Goal: Check status: Check status

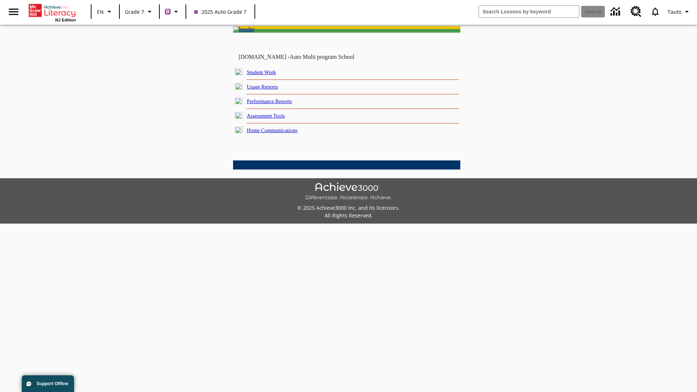
click at [278, 104] on link "Performance Reports" at bounding box center [269, 101] width 45 height 6
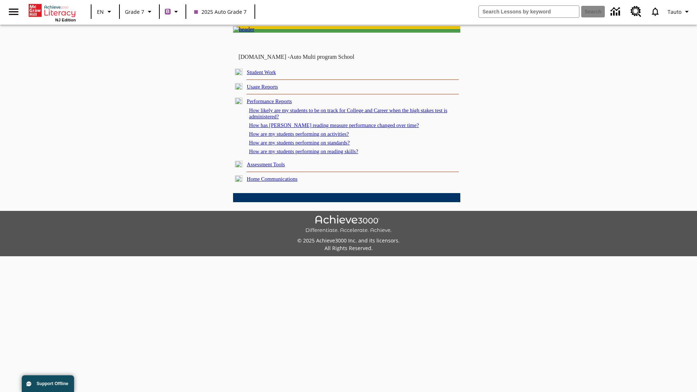
click at [306, 137] on link "How are my students performing on activities?" at bounding box center [299, 134] width 100 height 6
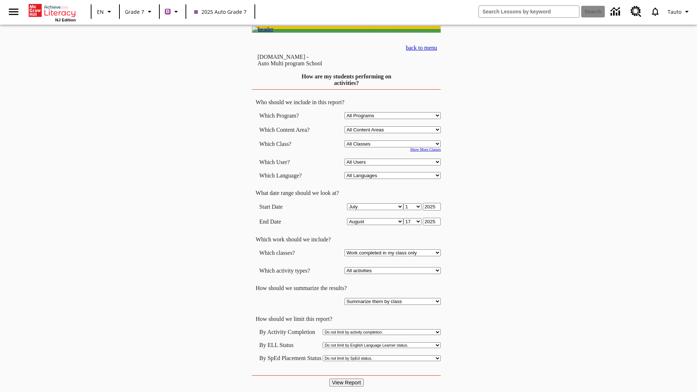
click at [347, 379] on input "View Report" at bounding box center [346, 383] width 35 height 8
